Goal: Communication & Community: Answer question/provide support

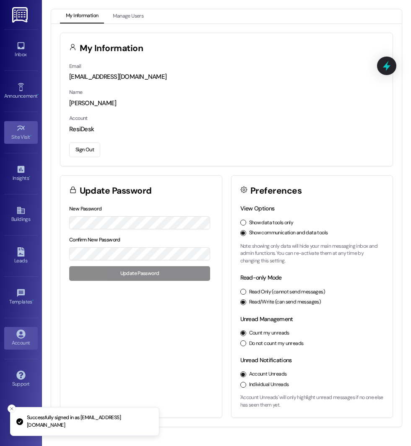
click at [18, 138] on div "Site Visit •" at bounding box center [21, 137] width 42 height 8
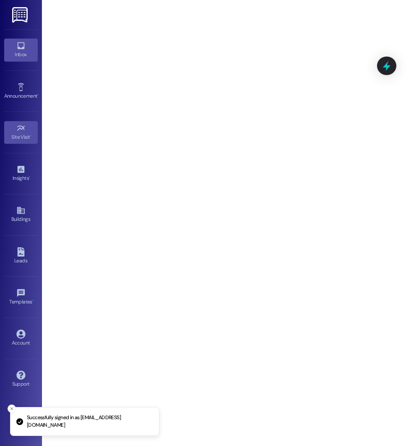
click at [23, 54] on div "Inbox" at bounding box center [21, 54] width 42 height 8
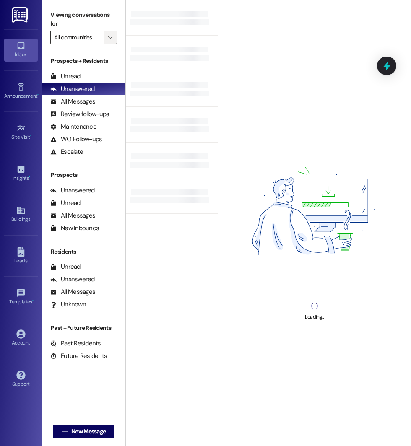
click at [106, 39] on button "" at bounding box center [110, 37] width 13 height 13
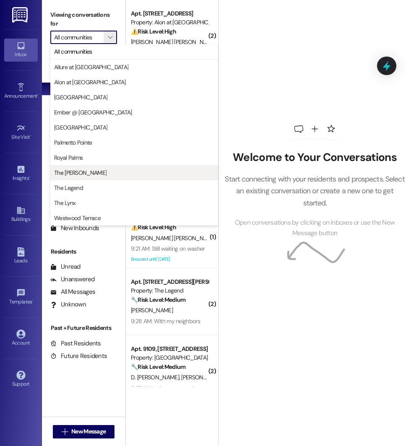
click at [78, 174] on span "The [PERSON_NAME]" at bounding box center [80, 173] width 52 height 8
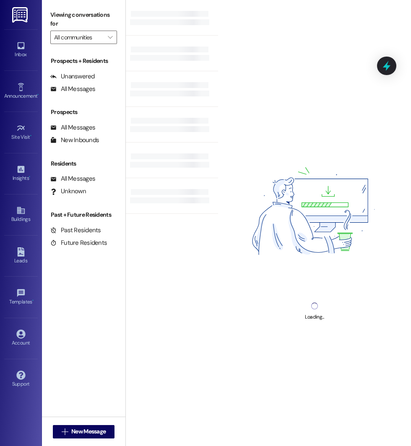
type input "The [PERSON_NAME]"
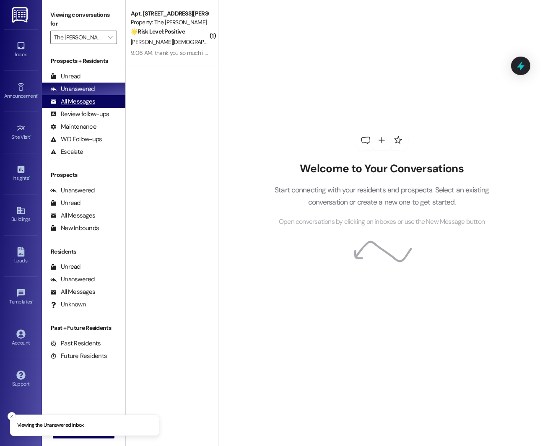
click at [60, 103] on div "All Messages" at bounding box center [72, 101] width 45 height 9
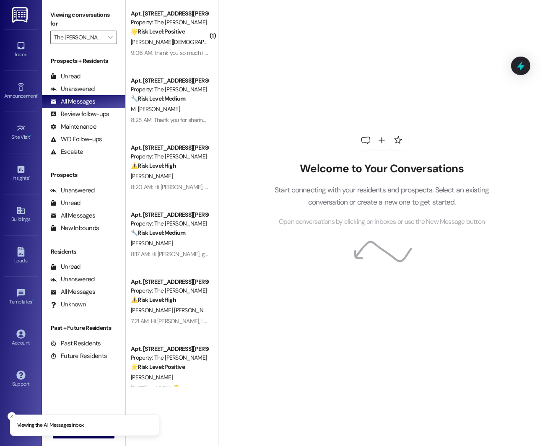
click at [157, 26] on div "Property: The [PERSON_NAME]" at bounding box center [170, 22] width 78 height 9
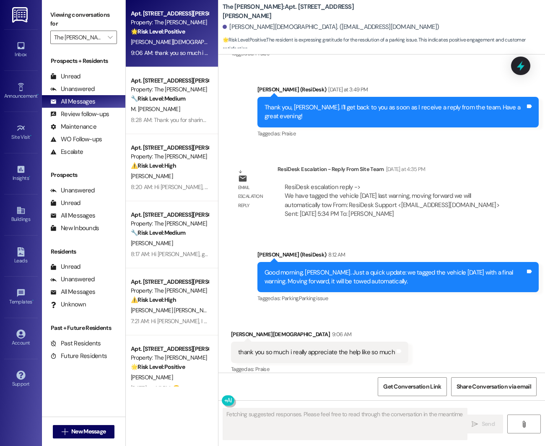
scroll to position [953, 0]
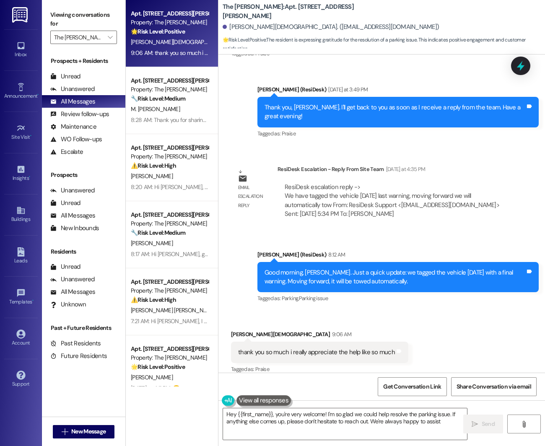
type textarea "Hey {{first_name}}, you're very welcome! I'm so glad we could help resolve the …"
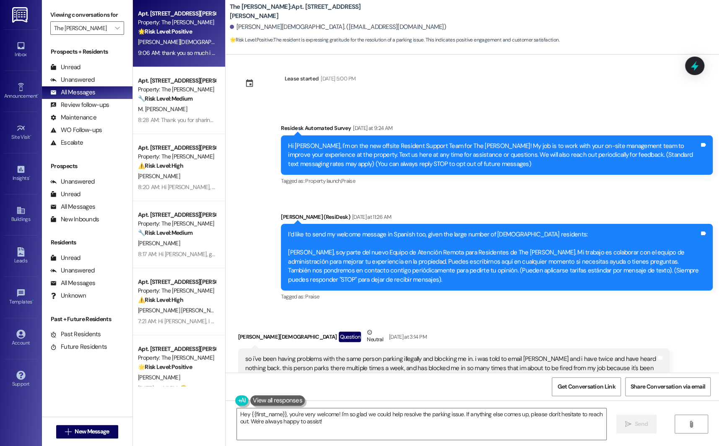
scroll to position [0, 0]
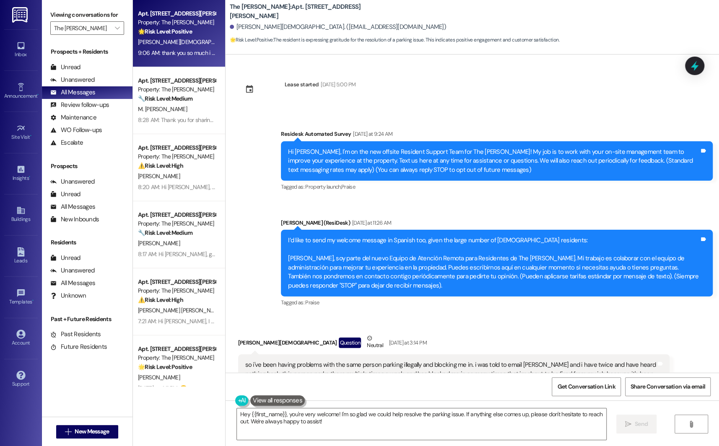
click at [17, 17] on img at bounding box center [8, 8] width 17 height 17
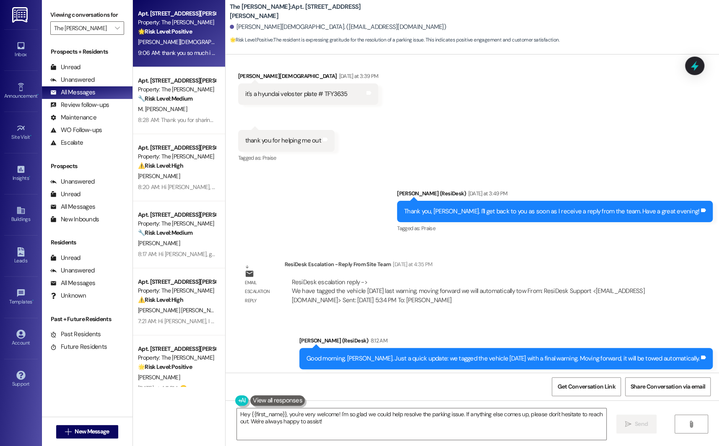
scroll to position [855, 0]
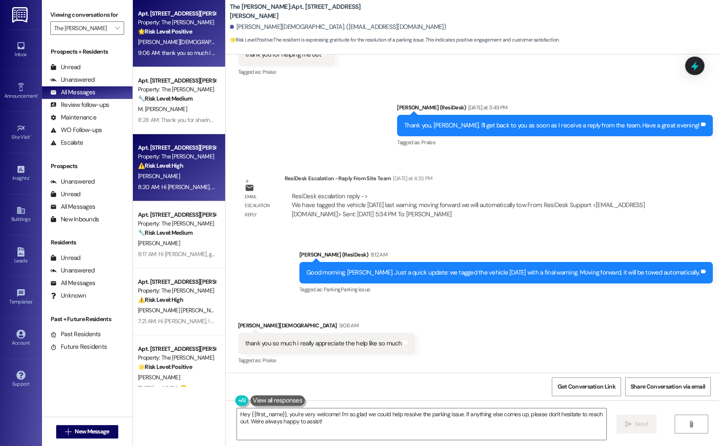
click at [170, 171] on div "[PERSON_NAME]" at bounding box center [176, 176] width 79 height 10
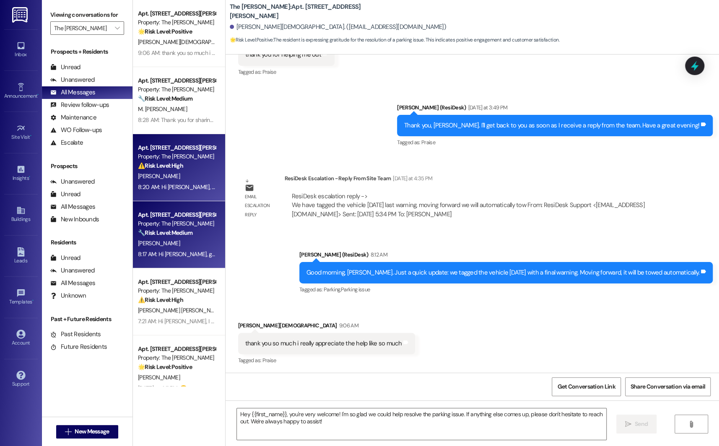
type textarea "Fetching suggested responses. Please feel free to read through the conversation…"
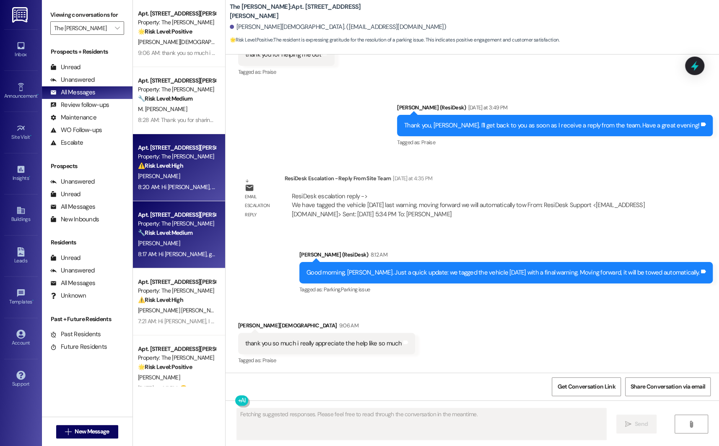
scroll to position [719, 0]
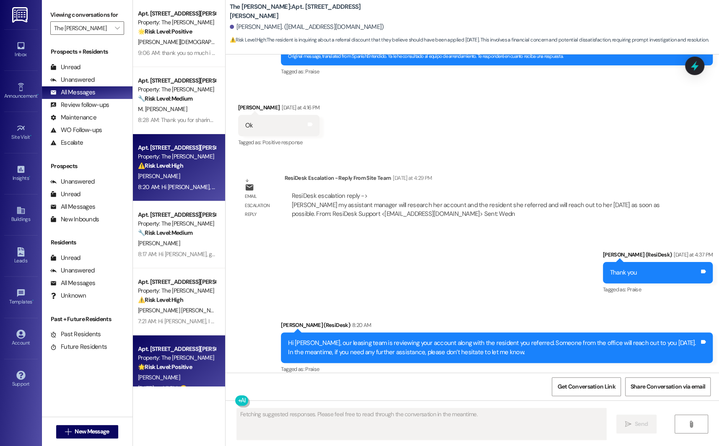
click at [155, 354] on div "Property: The [PERSON_NAME]" at bounding box center [177, 357] width 78 height 9
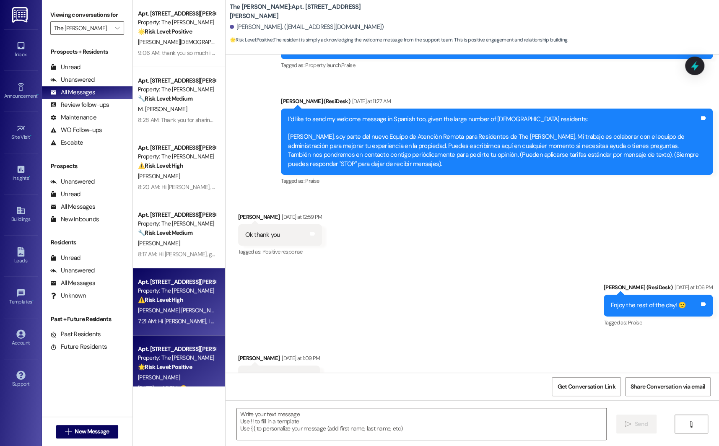
type textarea "Fetching suggested responses. Please feel free to read through the conversation…"
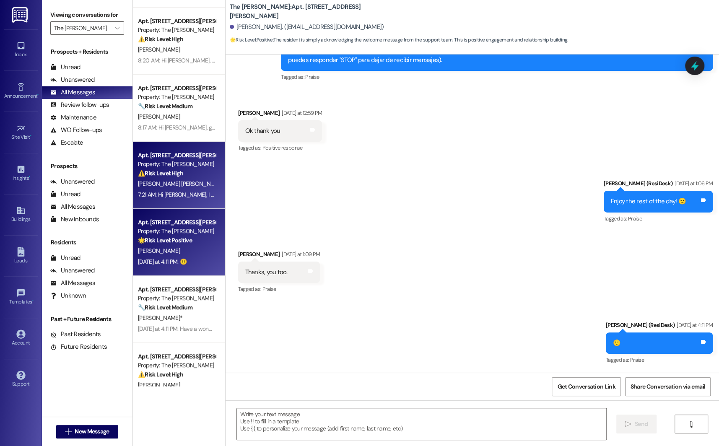
scroll to position [127, 0]
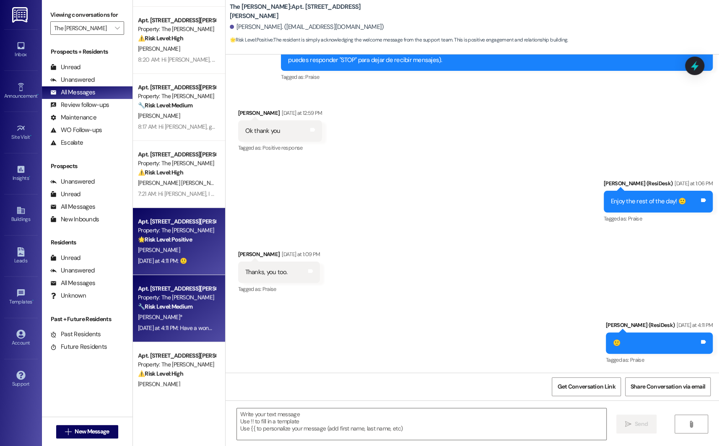
click at [146, 325] on div "[DATE] at 4:11 PM: Have a wonderful evening! [DATE] at 4:11 PM: Have a wonderfu…" at bounding box center [191, 328] width 106 height 8
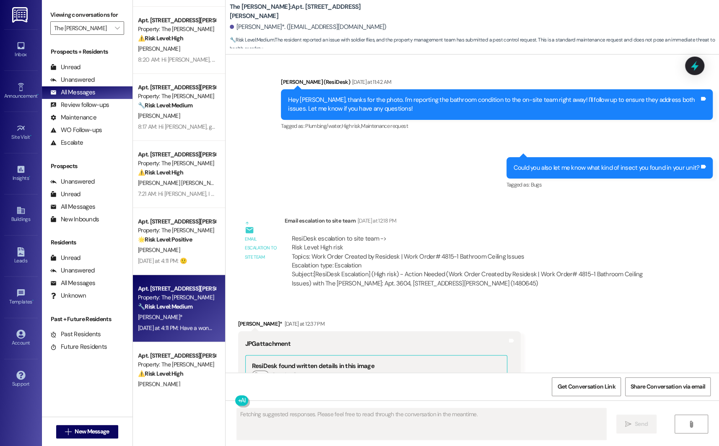
scroll to position [1818, 0]
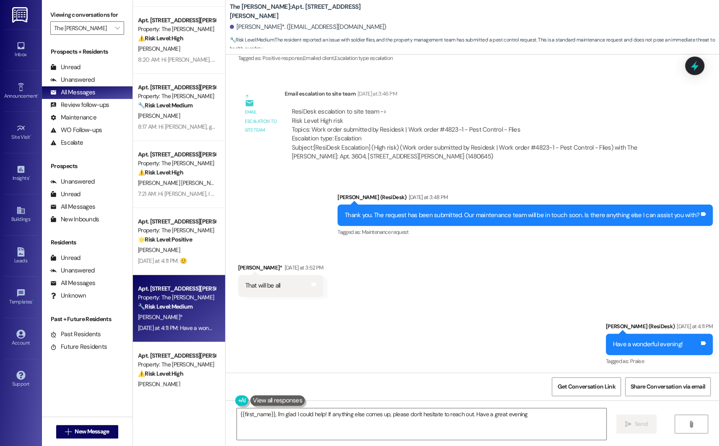
type textarea "{{first_name}}, I'm glad I could help! If anything else comes up, please don't …"
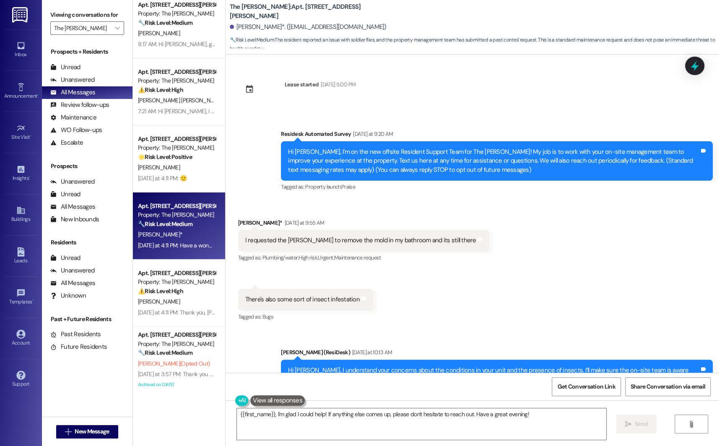
scroll to position [220, 0]
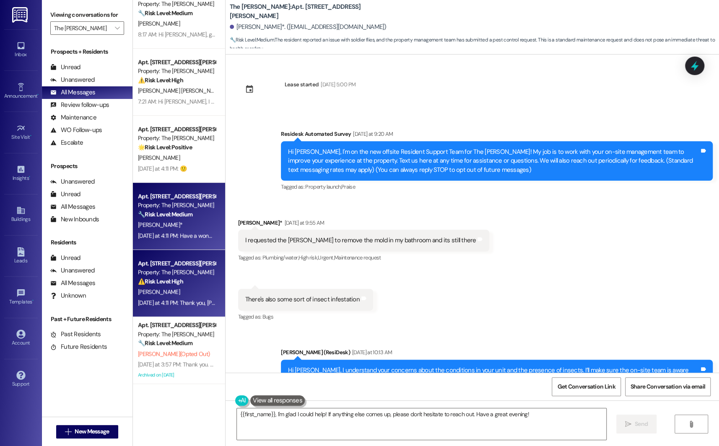
click at [147, 297] on div "[PERSON_NAME]" at bounding box center [176, 292] width 79 height 10
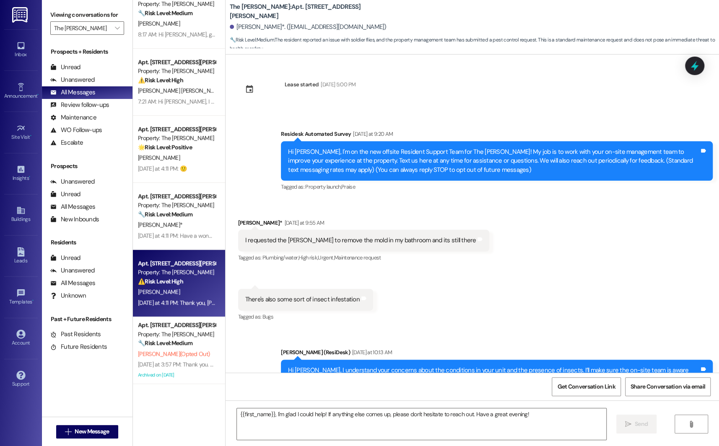
type textarea "Fetching suggested responses. Please feel free to read through the conversation…"
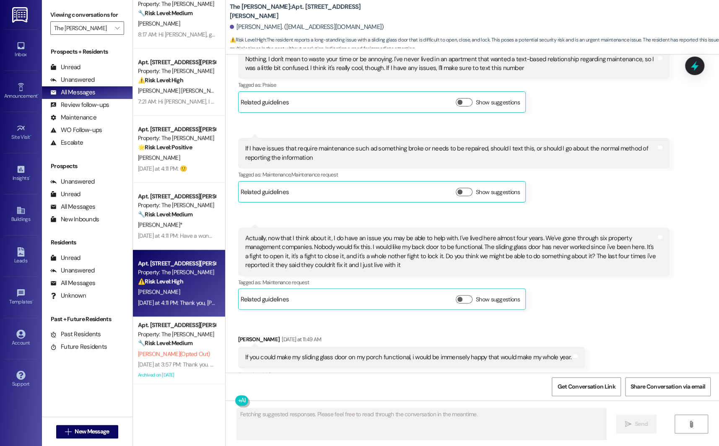
scroll to position [681, 0]
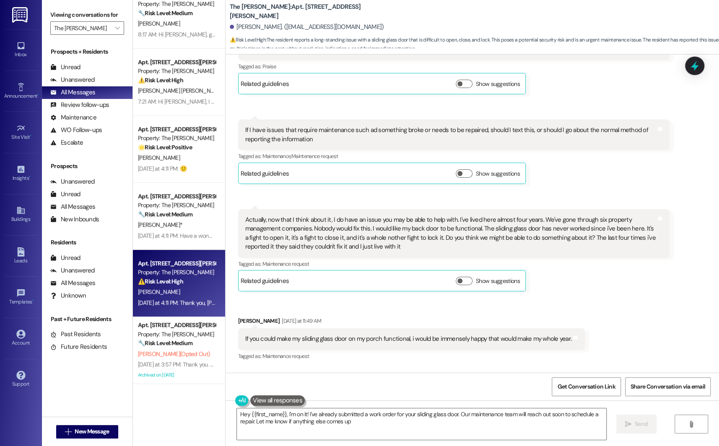
type textarea "Hey {{first_name}}, I'm on it! I've already submitted a work order for your sli…"
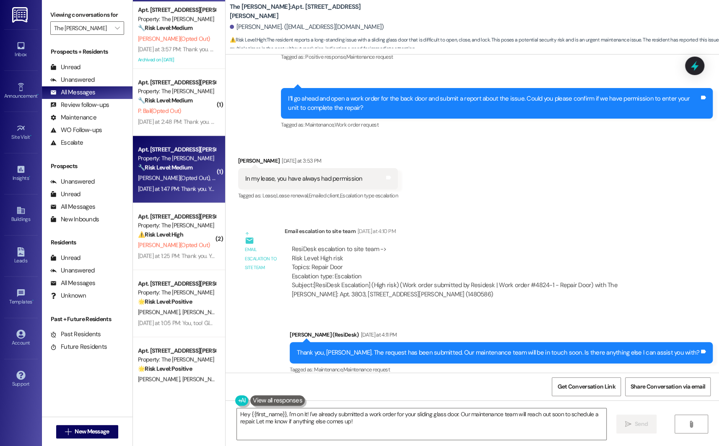
scroll to position [535, 0]
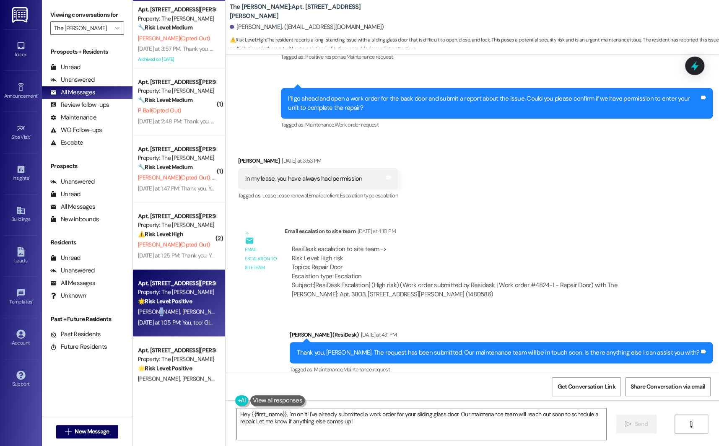
click at [151, 310] on span "[PERSON_NAME]" at bounding box center [160, 312] width 44 height 8
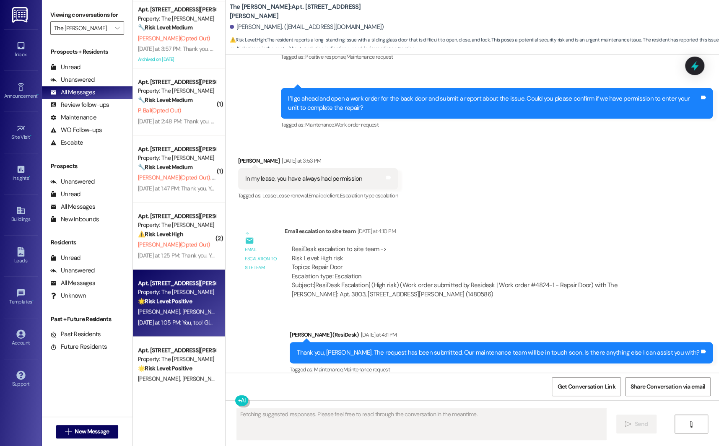
scroll to position [176, 0]
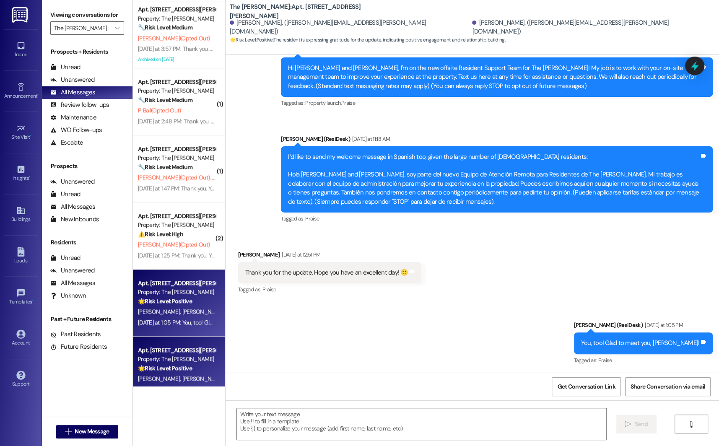
click at [177, 355] on div "Property: The [PERSON_NAME]" at bounding box center [177, 359] width 78 height 9
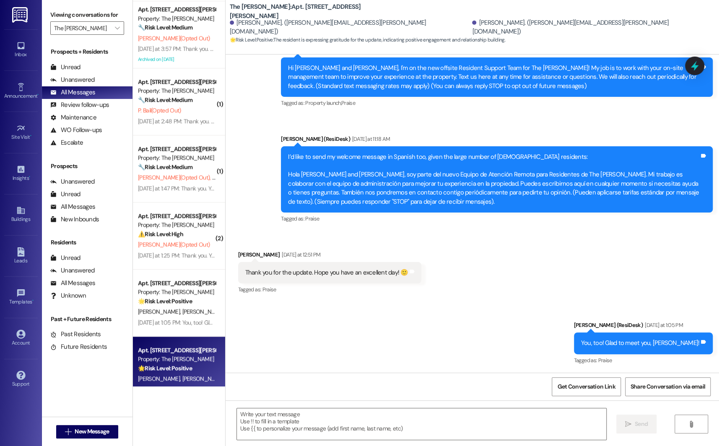
type textarea "Fetching suggested responses. Please feel free to read through the conversation…"
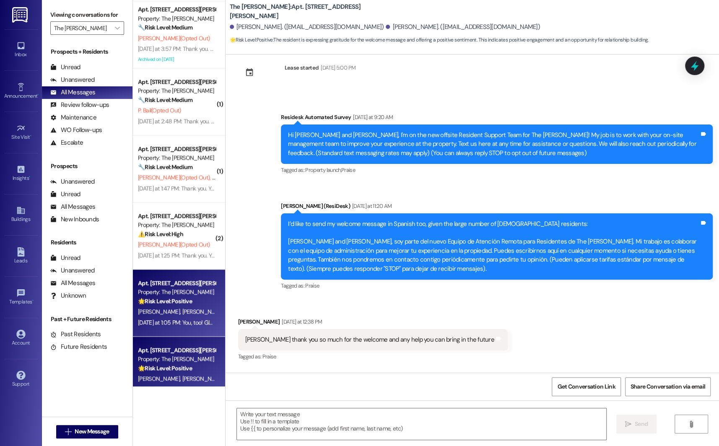
scroll to position [690, 0]
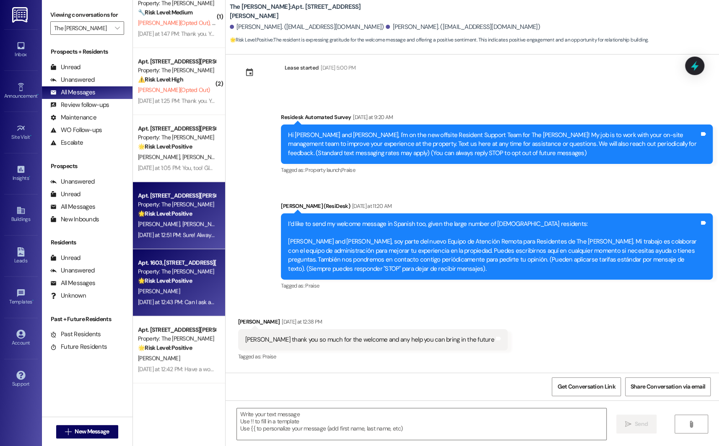
click at [156, 281] on strong "🌟 Risk Level: Positive" at bounding box center [165, 281] width 54 height 8
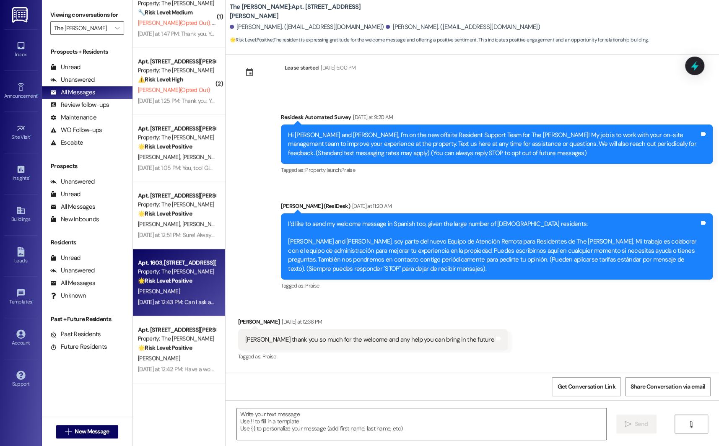
type textarea "Fetching suggested responses. Please feel free to read through the conversation…"
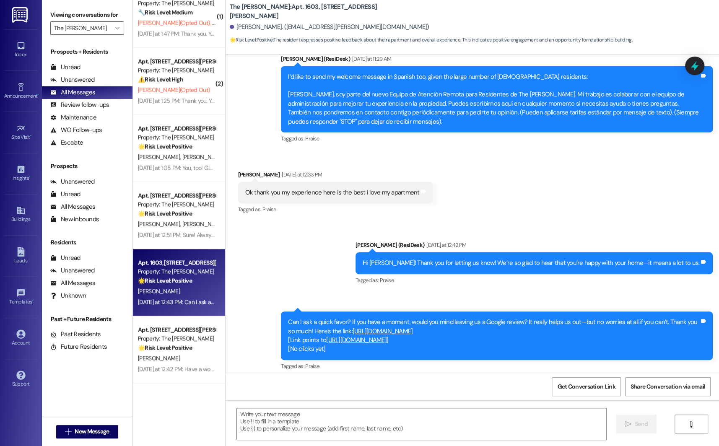
scroll to position [262, 0]
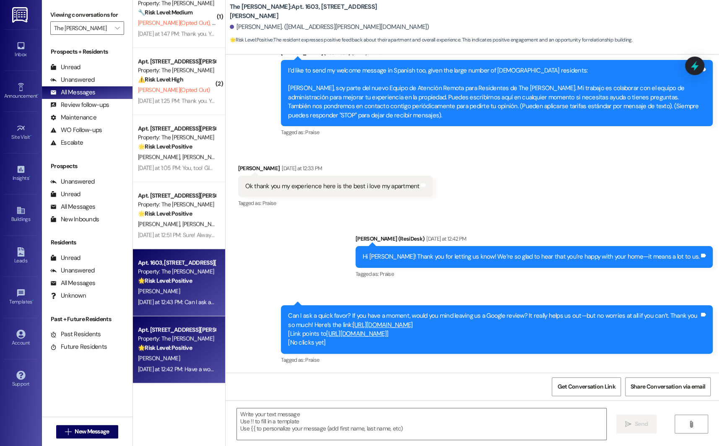
click at [177, 356] on div "[PERSON_NAME]" at bounding box center [176, 358] width 79 height 10
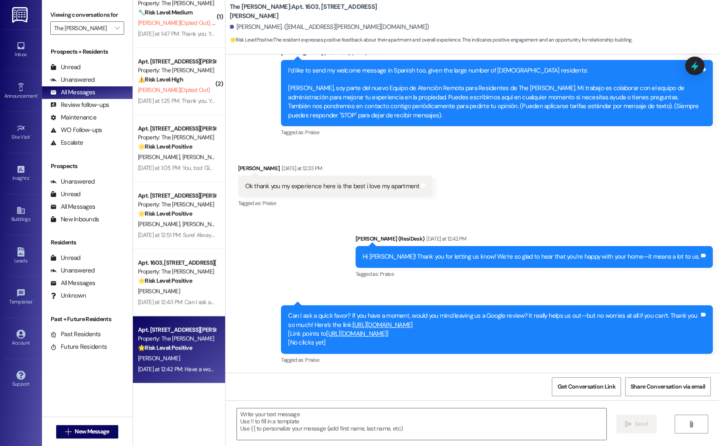
type textarea "Fetching suggested responses. Please feel free to read through the conversation…"
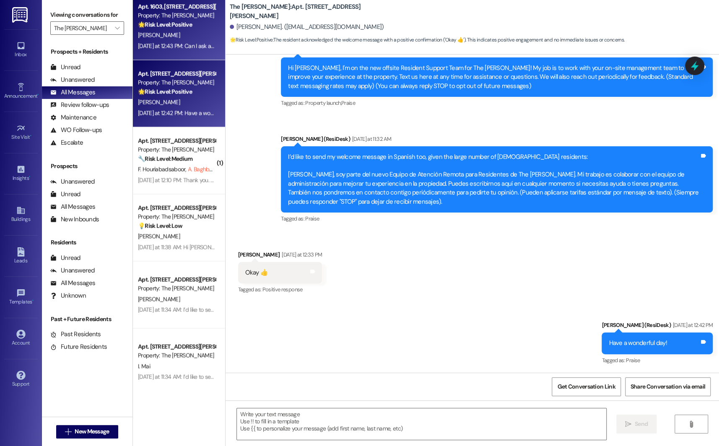
scroll to position [946, 0]
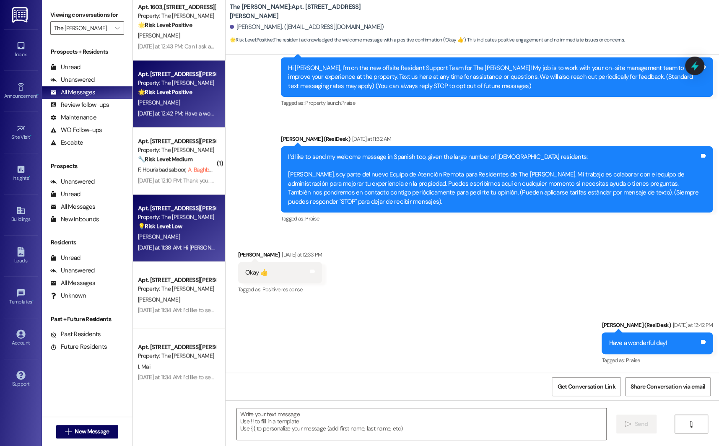
click at [157, 244] on div "[DATE] at 11:38 AM: Hi [PERSON_NAME], please feel free to disregard the message…" at bounding box center [274, 248] width 273 height 8
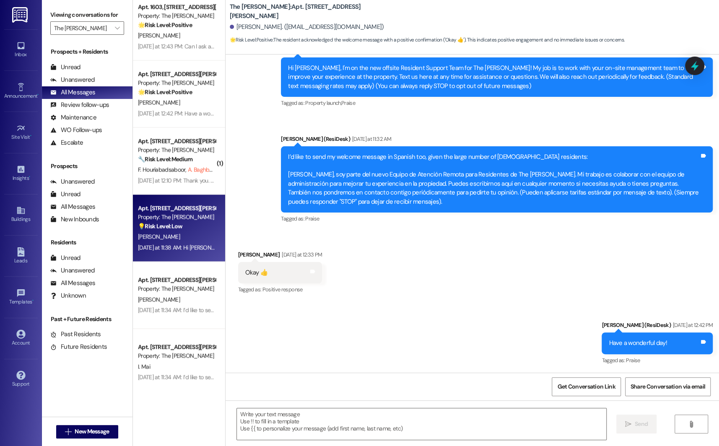
type textarea "Fetching suggested responses. Please feel free to read through the conversation…"
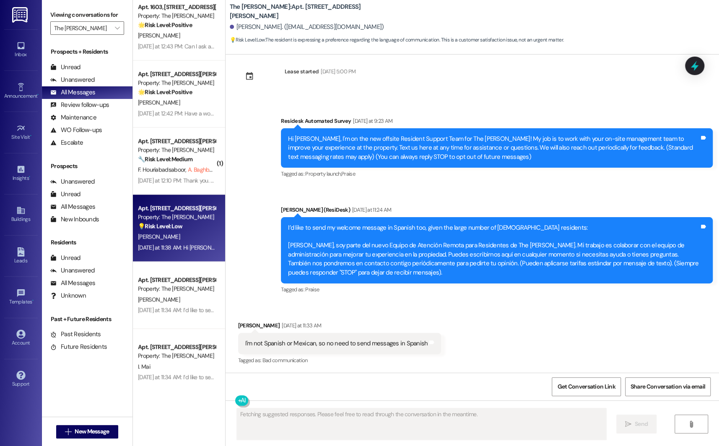
scroll to position [176, 0]
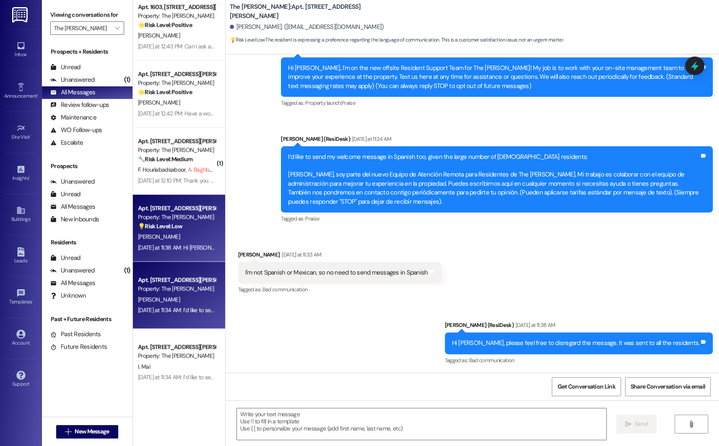
click at [159, 300] on div "[PERSON_NAME]" at bounding box center [176, 299] width 79 height 10
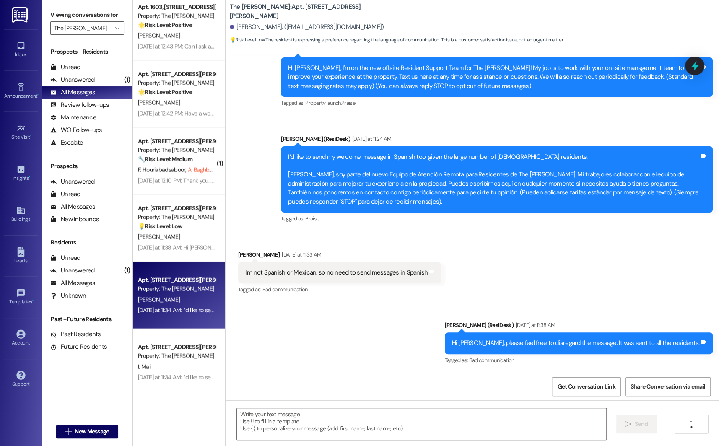
type textarea "Fetching suggested responses. Please feel free to read through the conversation…"
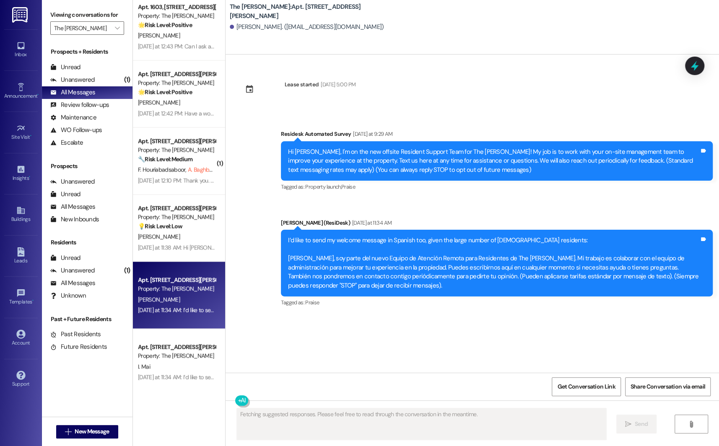
scroll to position [0, 0]
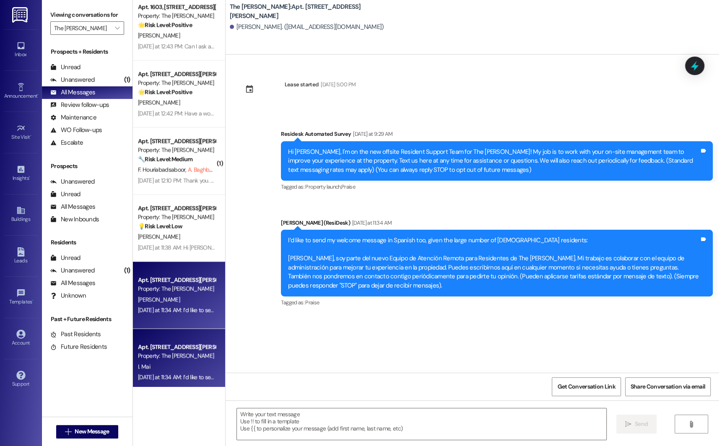
click at [156, 347] on div "Apt. [STREET_ADDRESS][PERSON_NAME]" at bounding box center [177, 347] width 78 height 9
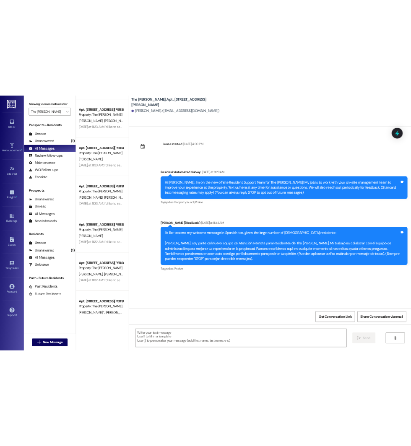
scroll to position [2968, 0]
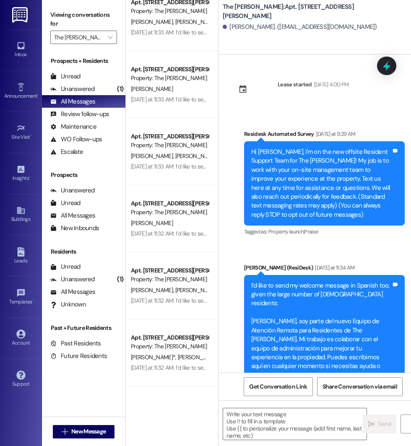
click at [89, 45] on div "Viewing conversations for The [PERSON_NAME] " at bounding box center [83, 26] width 83 height 52
click at [91, 34] on input "The [PERSON_NAME]" at bounding box center [78, 37] width 49 height 13
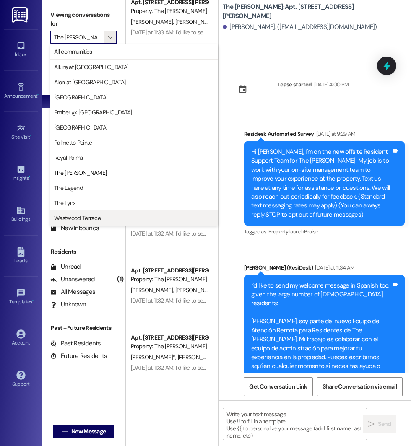
click at [83, 217] on span "Westwood Terrace" at bounding box center [77, 218] width 47 height 8
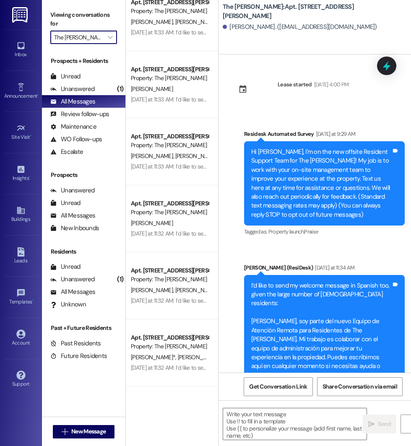
type input "Westwood Terrace"
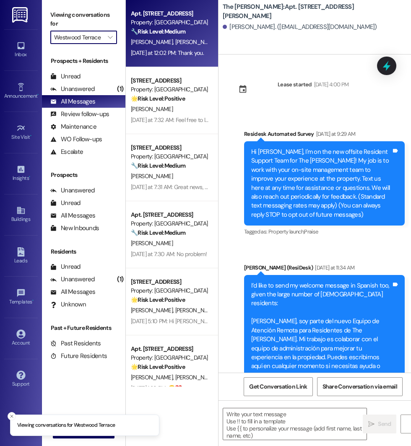
click at [175, 39] on span "[PERSON_NAME]" at bounding box center [196, 42] width 42 height 8
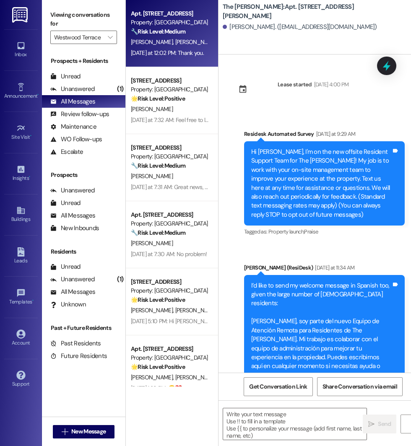
type textarea "Fetching suggested responses. Please feel free to read through the conversation…"
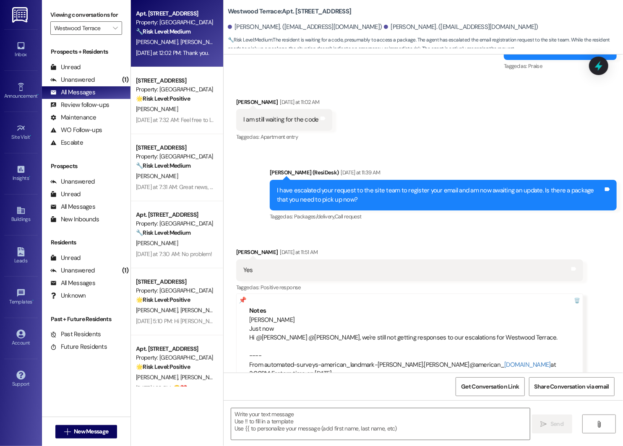
scroll to position [795, 0]
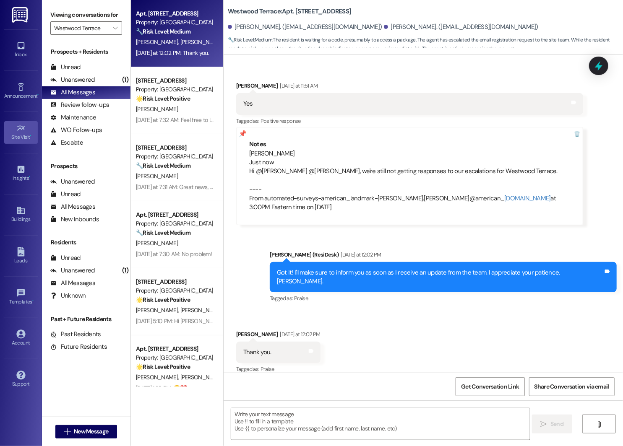
click at [18, 130] on icon at bounding box center [20, 128] width 9 height 9
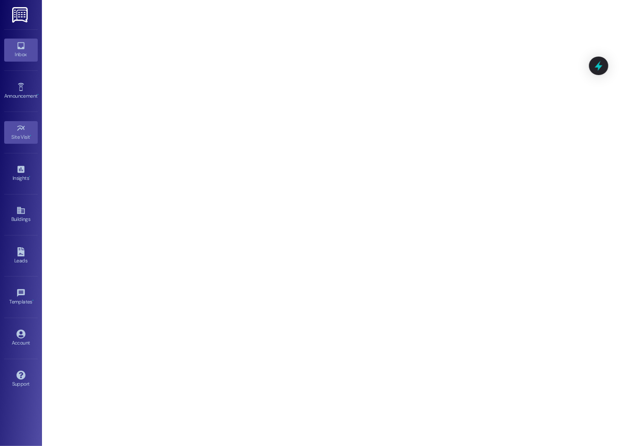
click at [30, 49] on link "Inbox" at bounding box center [21, 50] width 34 height 23
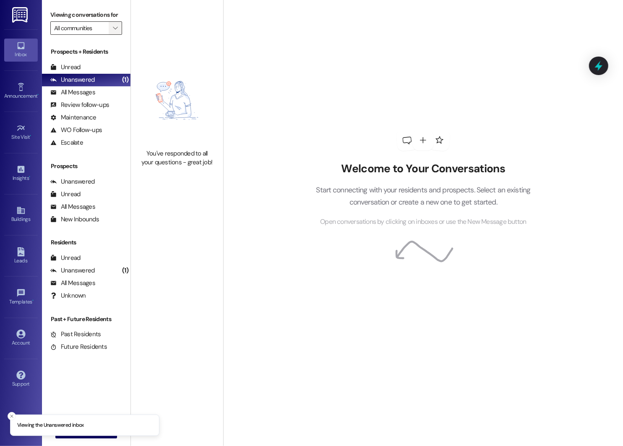
click at [109, 35] on button "" at bounding box center [115, 27] width 13 height 13
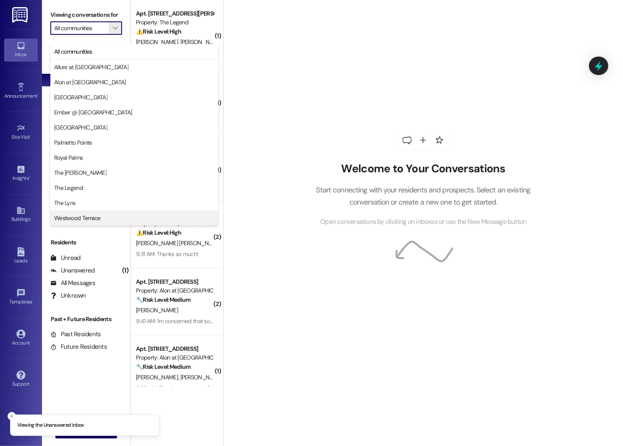
click at [74, 216] on span "Westwood Terrace" at bounding box center [77, 218] width 47 height 8
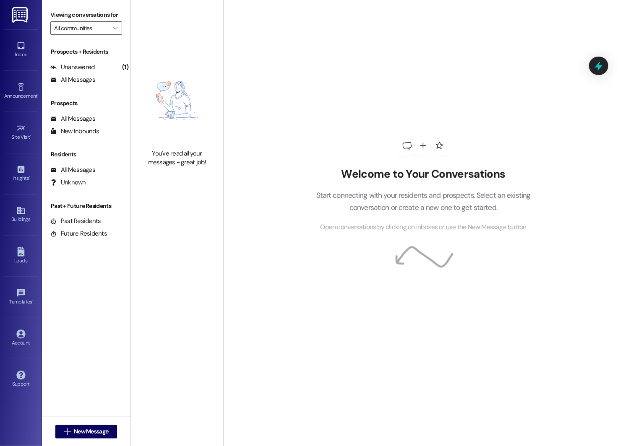
type input "Westwood Terrace"
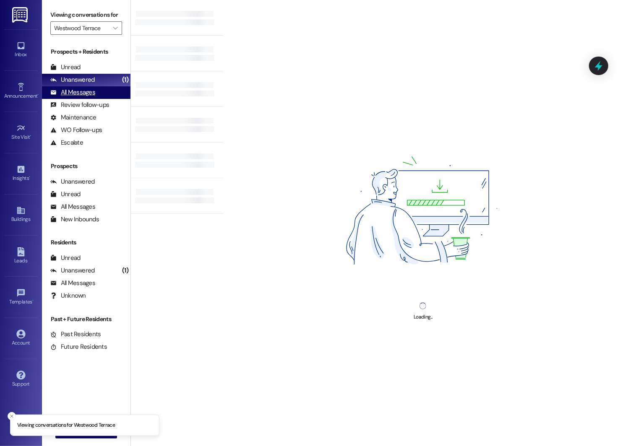
click at [82, 97] on div "All Messages" at bounding box center [72, 92] width 45 height 9
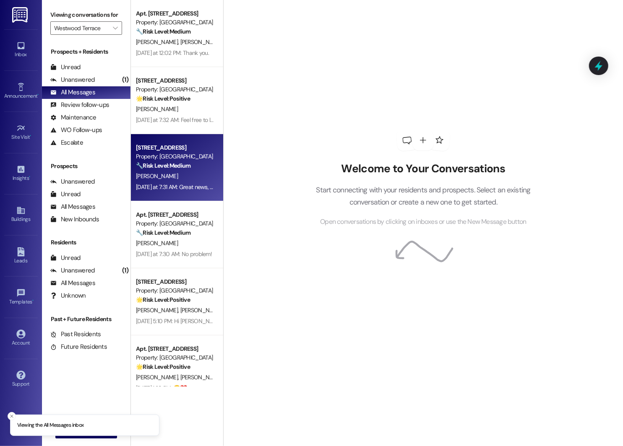
click at [162, 169] on strong "🔧 Risk Level: Medium" at bounding box center [163, 166] width 55 height 8
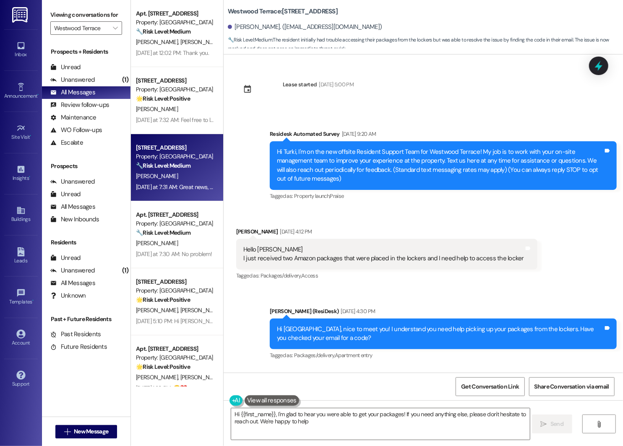
type textarea "Hi {{first_name}}, I'm glad to hear you were able to get your packages! If you …"
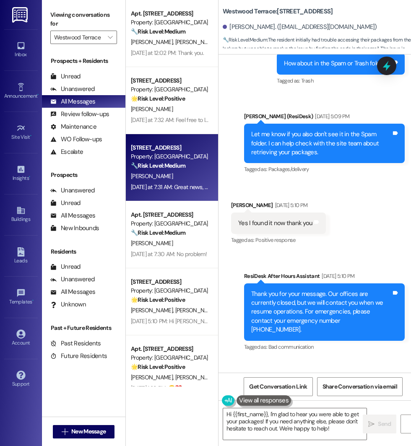
scroll to position [569, 0]
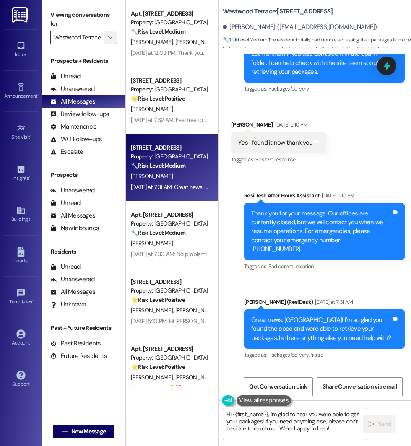
click at [104, 37] on button "" at bounding box center [110, 37] width 13 height 13
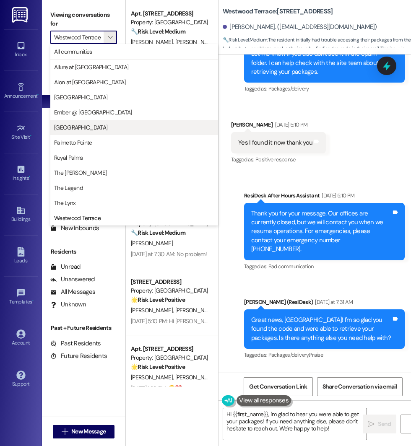
click at [91, 128] on span "[GEOGRAPHIC_DATA]" at bounding box center [134, 127] width 160 height 8
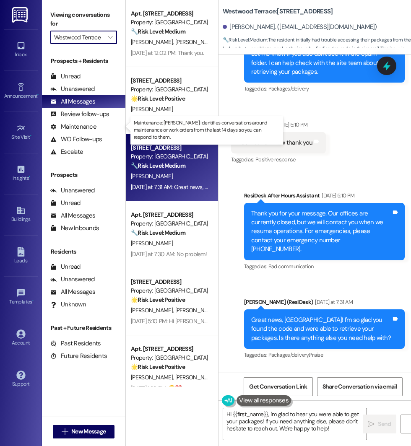
type input "[GEOGRAPHIC_DATA]"
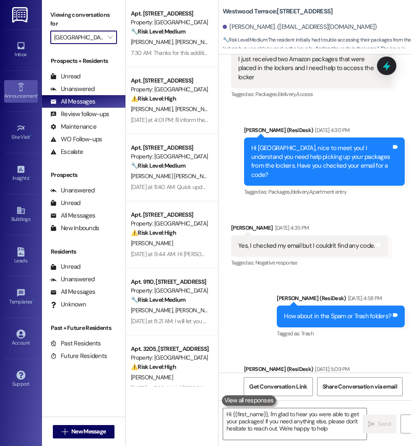
type textarea "Hi {{first_name}}, I'm glad to hear you were able to get your packages! If you …"
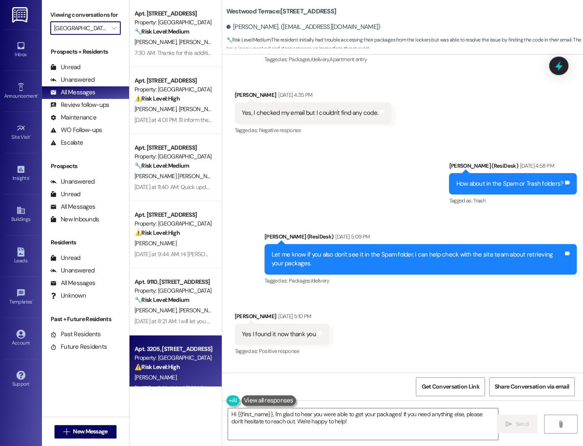
scroll to position [223, 0]
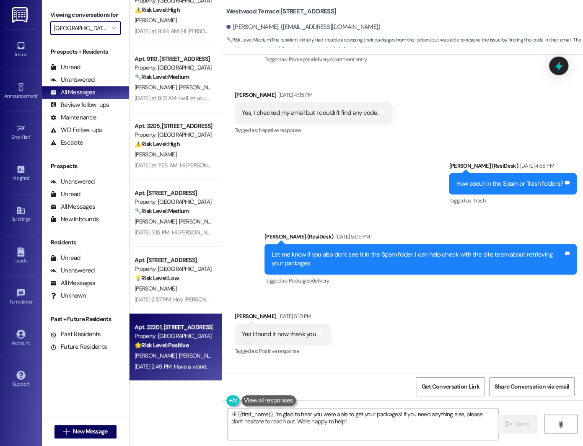
click at [149, 329] on div "Apt. 22201, [STREET_ADDRESS]" at bounding box center [174, 327] width 78 height 9
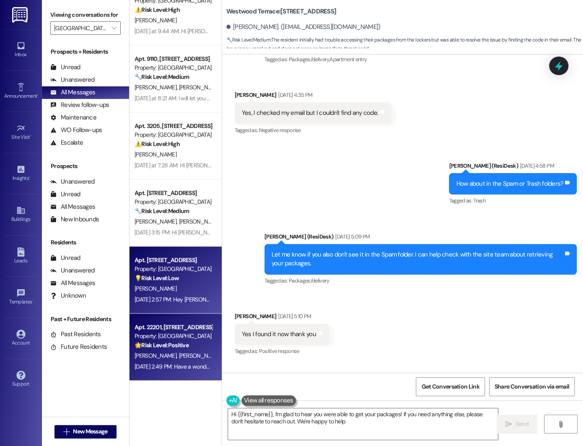
type textarea "Hi {{first_name}}, I'm glad to hear you were able to get your packages! If you …"
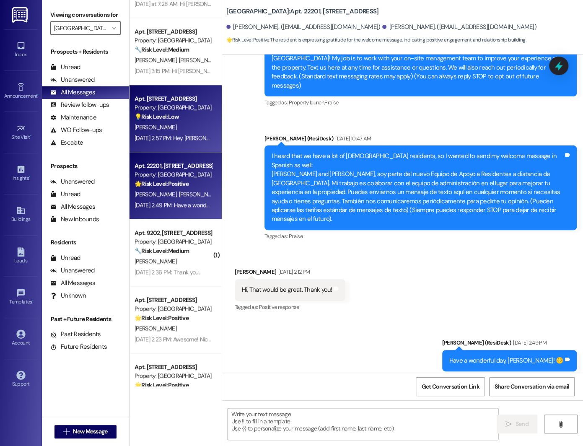
scroll to position [409, 0]
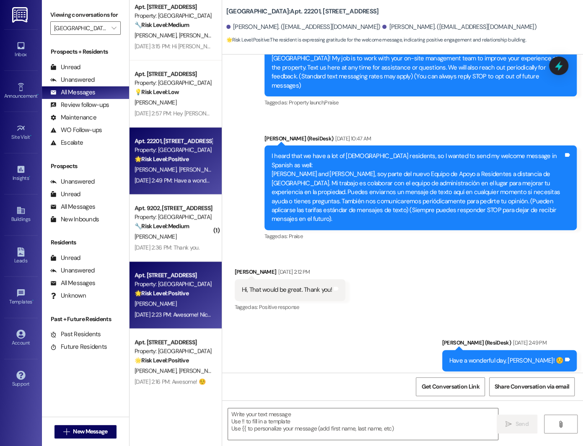
click at [142, 305] on span "[PERSON_NAME]" at bounding box center [156, 304] width 42 height 8
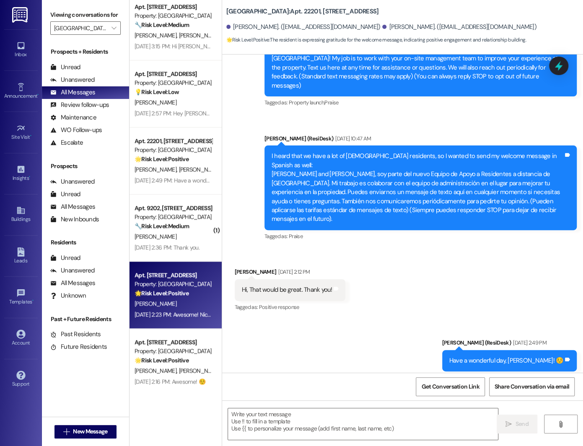
type textarea "Fetching suggested responses. Please feel free to read through the conversation…"
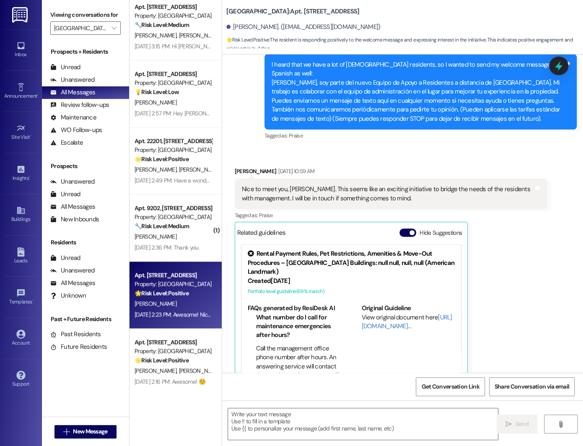
type textarea "Fetching suggested responses. Please feel free to read through the conversation…"
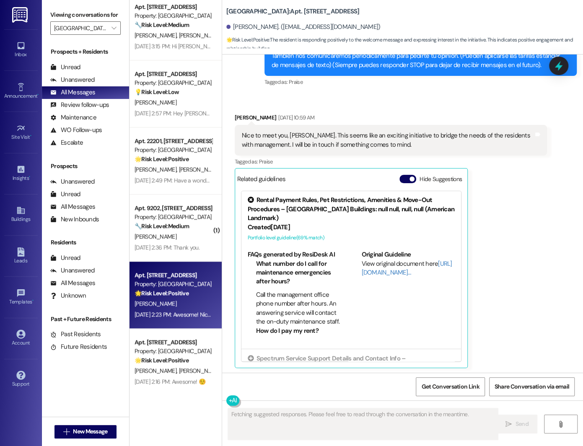
scroll to position [332, 0]
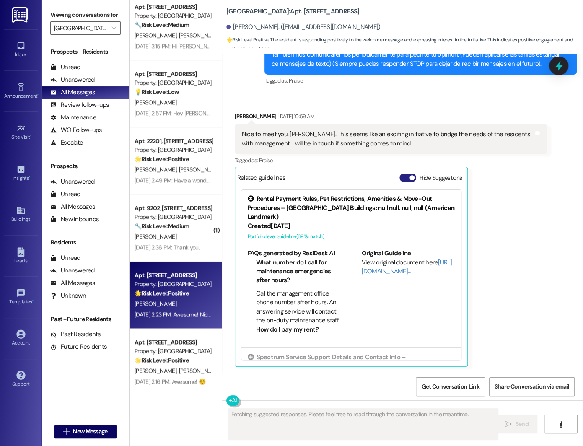
click at [410, 176] on span "button" at bounding box center [412, 177] width 5 height 5
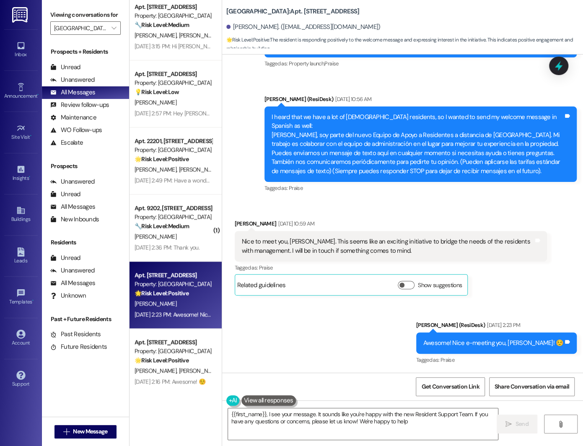
type textarea "{{first_name}}, I see your message. It sounds like you're happy with the new Re…"
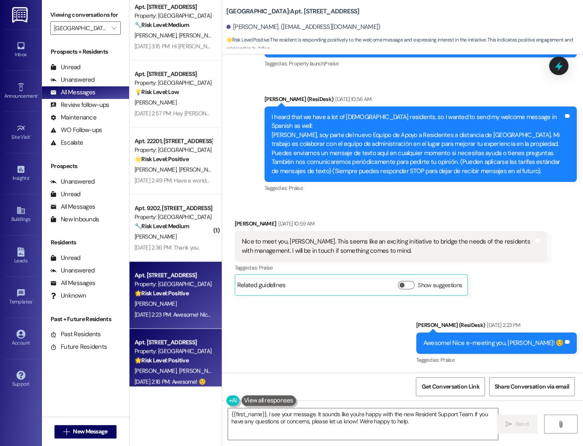
click at [161, 383] on div "[DATE] 2:16 PM: Awesome! ☺️ [DATE] 2:16 PM: Awesome! ☺️" at bounding box center [170, 382] width 71 height 8
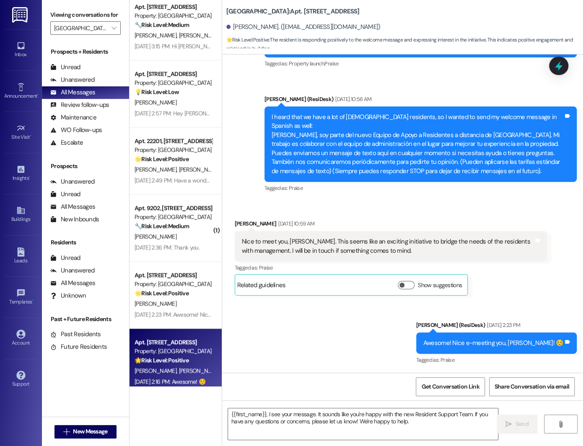
type textarea "Fetching suggested responses. Please feel free to read through the conversation…"
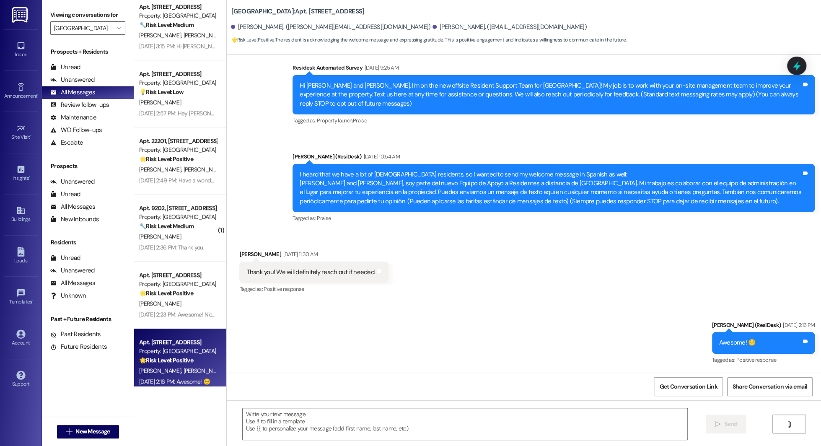
scroll to position [158, 0]
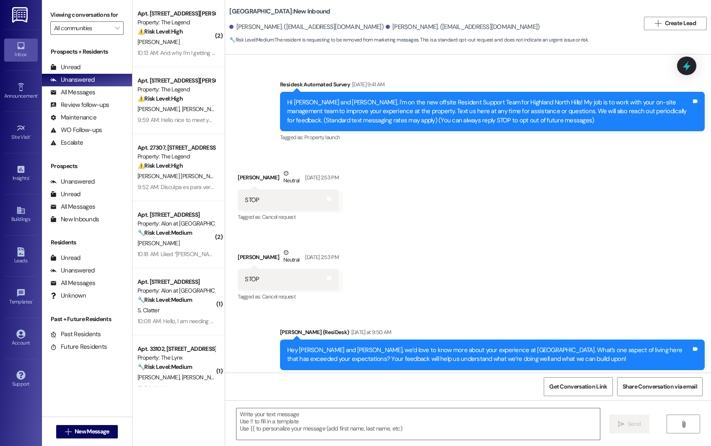
type textarea "Fetching suggested responses. Please feel free to read through the conversation…"
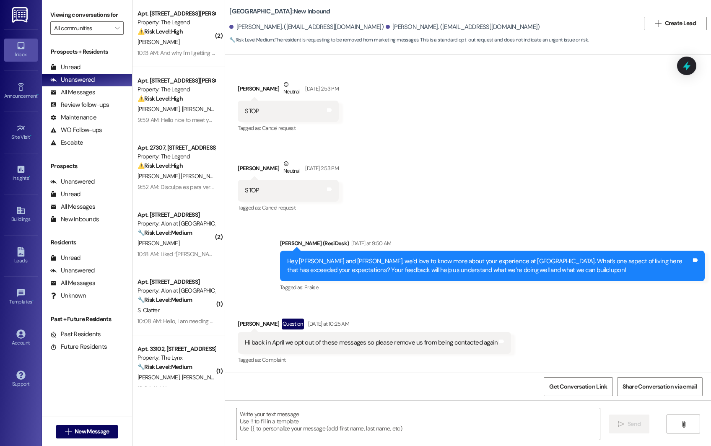
scroll to position [88, 0]
